Goal: Task Accomplishment & Management: Manage account settings

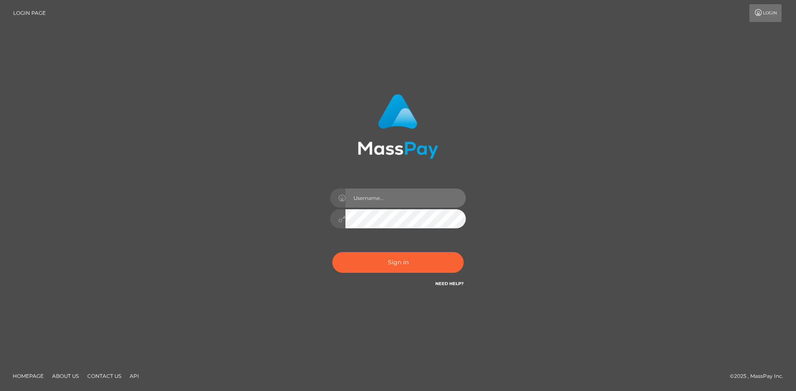
click at [410, 201] on input "text" at bounding box center [405, 198] width 120 height 19
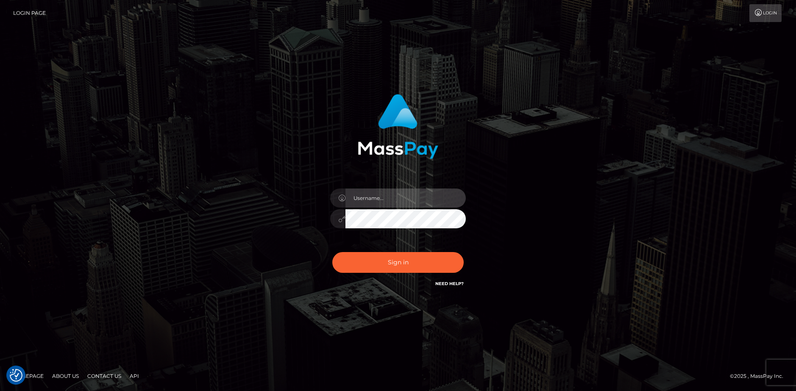
click at [399, 201] on input "text" at bounding box center [405, 198] width 120 height 19
type input "[EMAIL_ADDRESS][DOMAIN_NAME]"
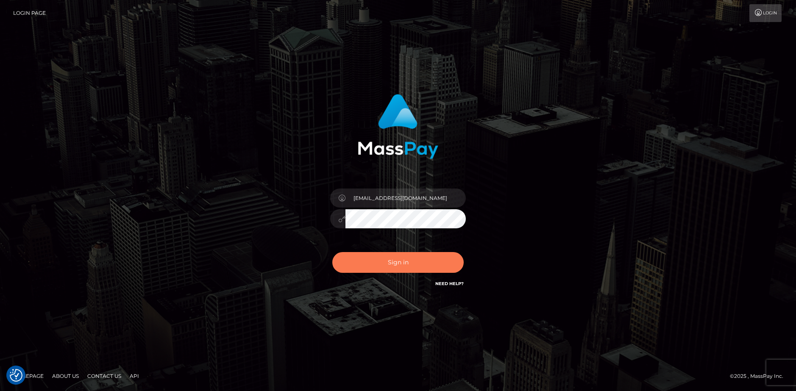
click at [422, 258] on button "Sign in" at bounding box center [397, 262] width 131 height 21
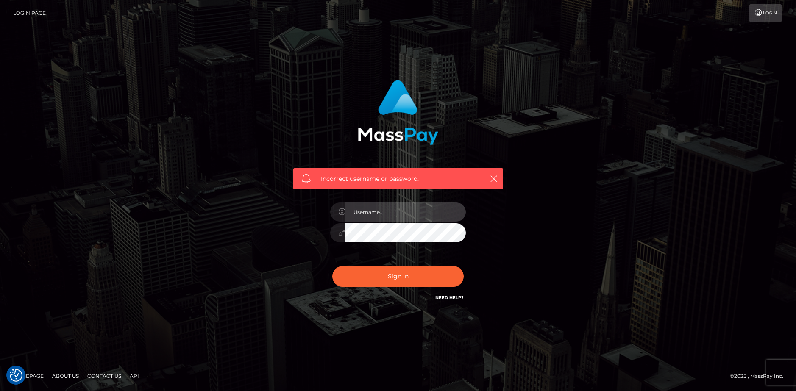
click at [416, 216] on input "text" at bounding box center [405, 212] width 120 height 19
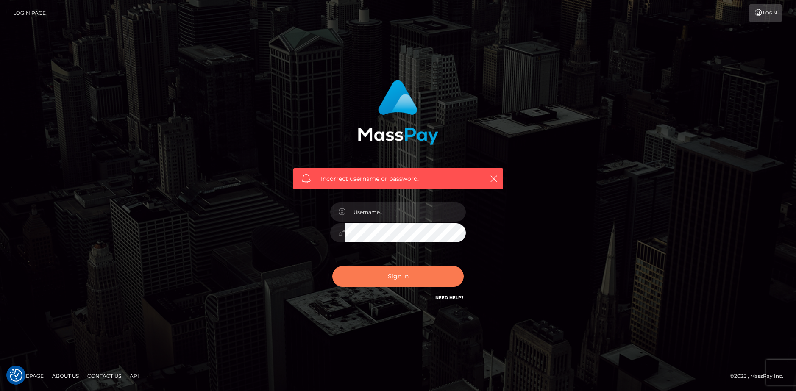
click at [410, 276] on button "Sign in" at bounding box center [397, 276] width 131 height 21
